Goal: Navigation & Orientation: Find specific page/section

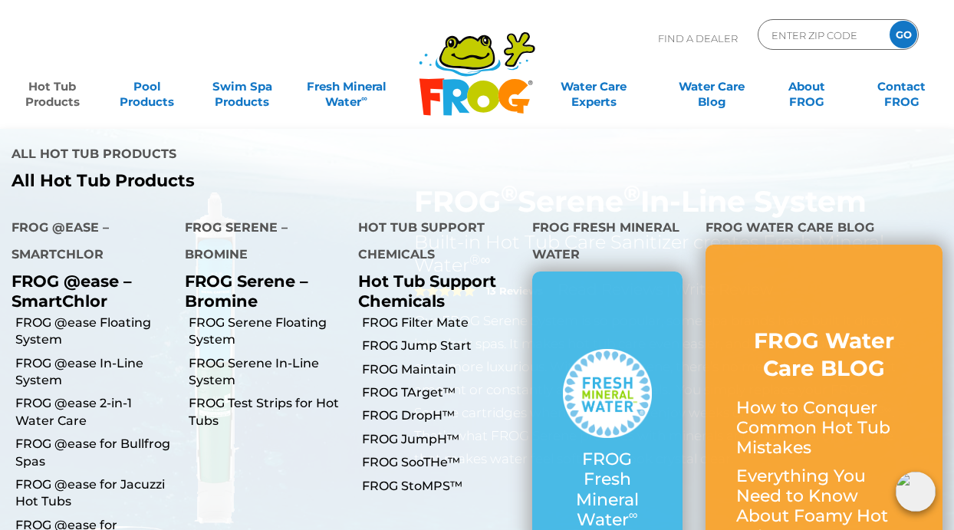
click at [63, 84] on link "Hot Tub Products" at bounding box center [52, 86] width 74 height 31
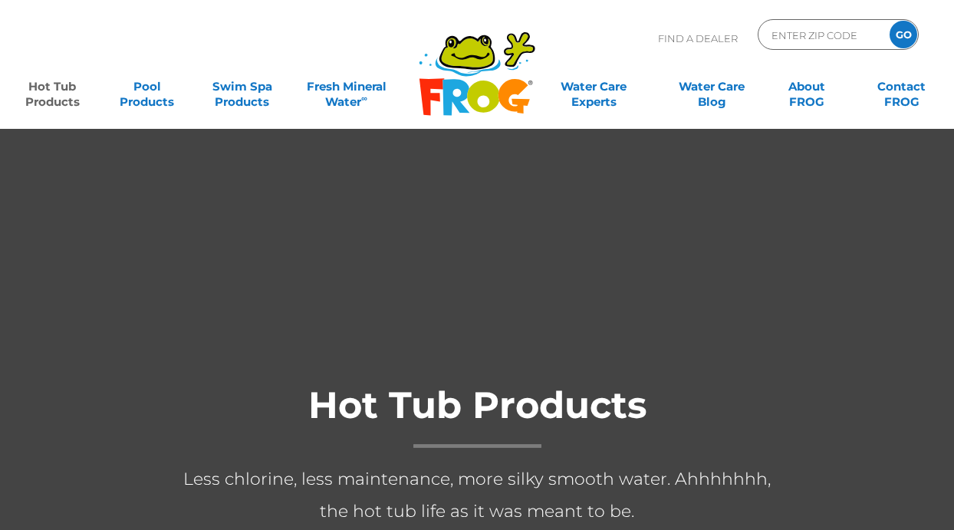
click at [96, 232] on div at bounding box center [477, 501] width 954 height 746
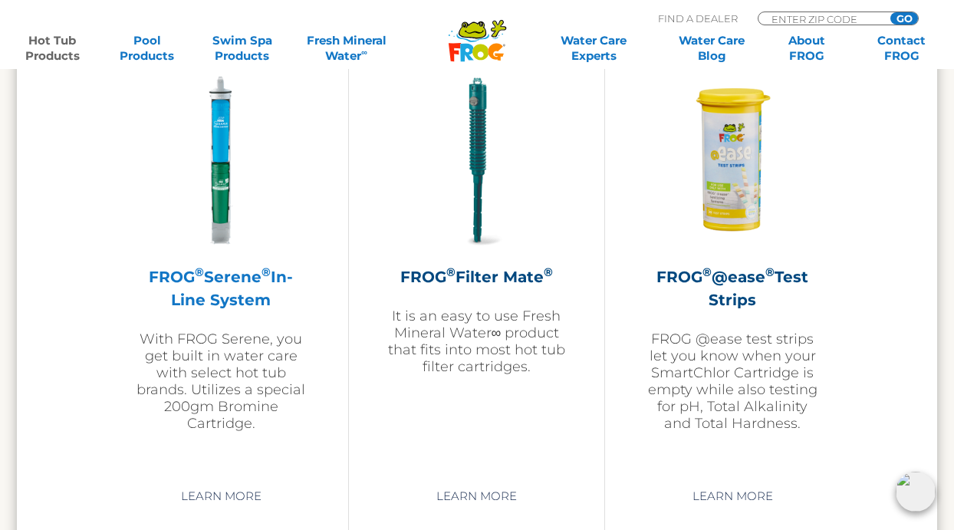
scroll to position [3302, 0]
